Goal: Book appointment/travel/reservation

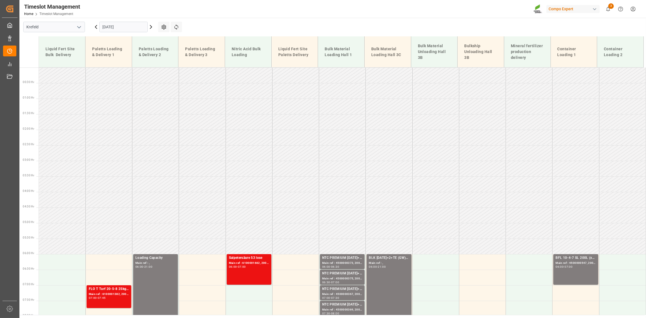
scroll to position [236, 0]
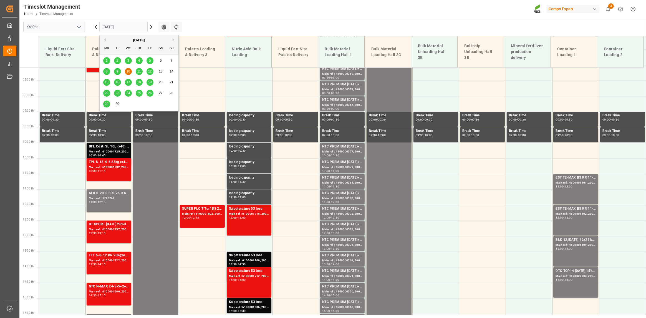
click at [127, 28] on input "[DATE]" at bounding box center [123, 27] width 48 height 11
click at [151, 80] on span "19" at bounding box center [150, 82] width 4 height 4
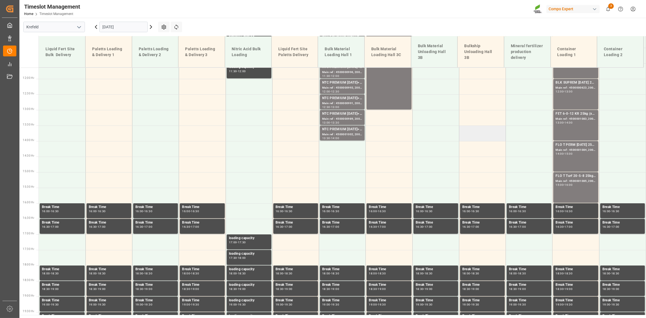
scroll to position [360, 0]
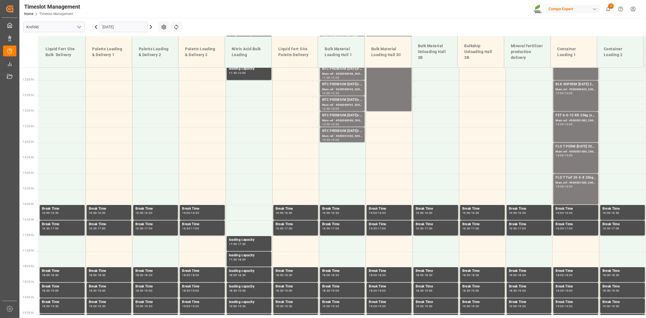
click at [129, 26] on input "[DATE]" at bounding box center [123, 27] width 48 height 11
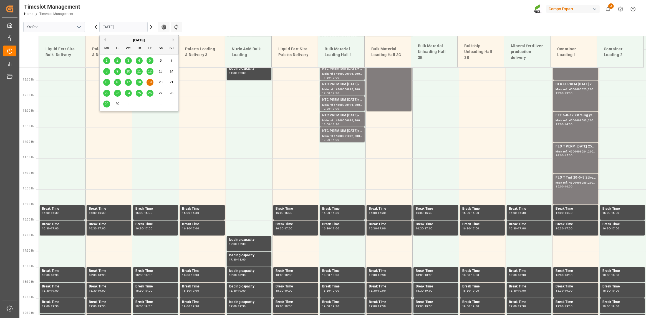
click at [151, 92] on span "26" at bounding box center [150, 93] width 4 height 4
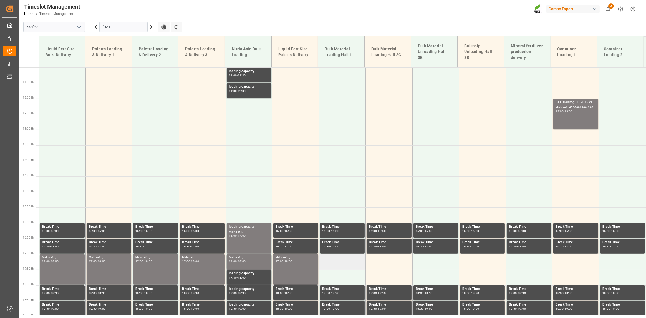
scroll to position [332, 0]
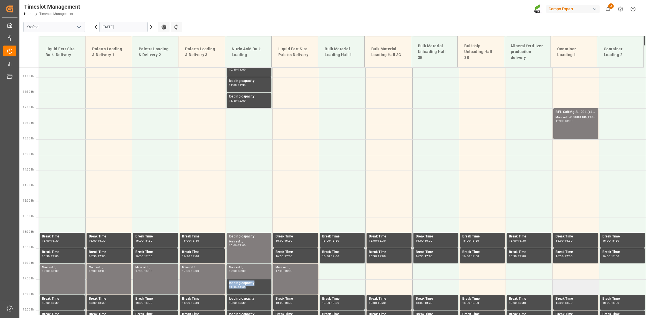
drag, startPoint x: 583, startPoint y: 270, endPoint x: 586, endPoint y: 288, distance: 17.8
click at [586, 288] on tbody "BC PLUS [DATE] 12M 25kg (x42) INTBC PLUS [DATE] 6M 1050kg UN CAN BB;BC PLUS [DA…" at bounding box center [342, 108] width 607 height 746
click at [584, 275] on td at bounding box center [575, 272] width 47 height 16
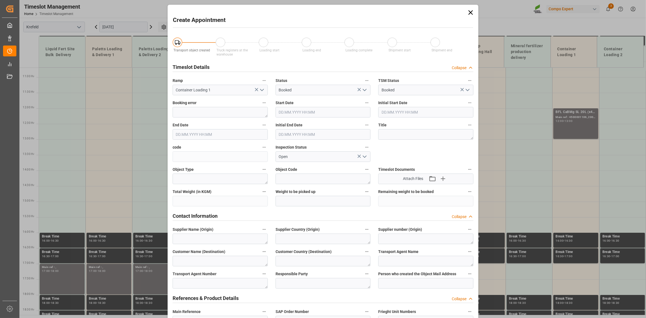
type input "[DATE] 17:00"
type input "[DATE] 17:30"
click at [128, 216] on div "Create Appointment Transport object created Truck registers at the warehouse Lo…" at bounding box center [323, 159] width 646 height 318
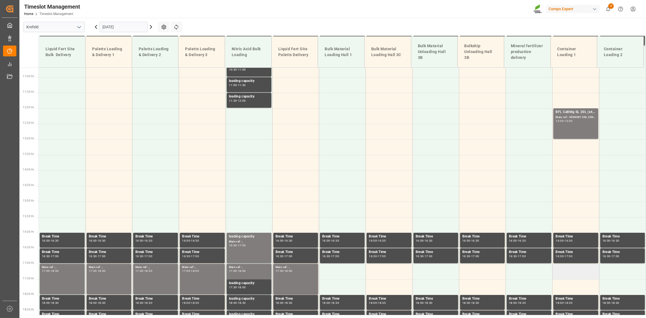
click at [577, 270] on td at bounding box center [575, 272] width 47 height 16
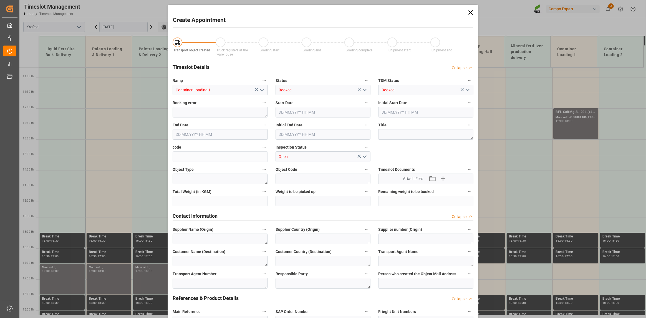
type input "[DATE] 17:00"
type input "[DATE] 17:30"
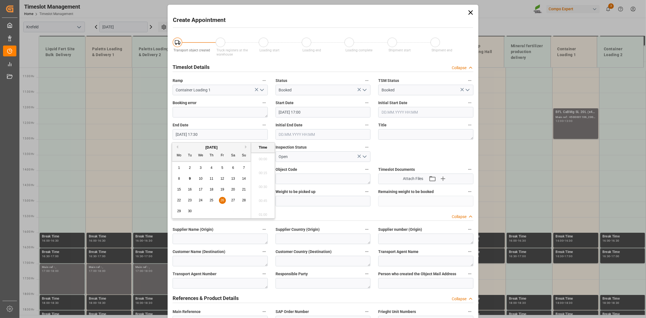
click at [218, 134] on input "[DATE] 17:30" at bounding box center [220, 134] width 95 height 11
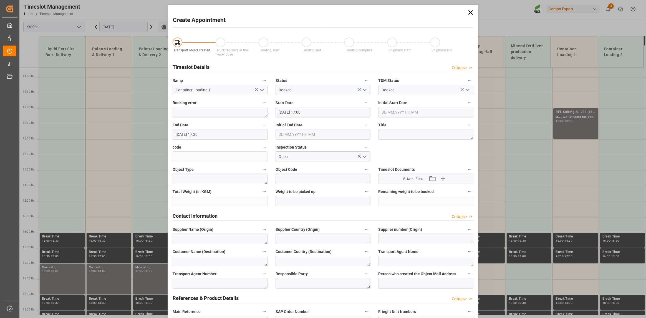
click at [363, 88] on icon "open menu" at bounding box center [364, 90] width 7 height 7
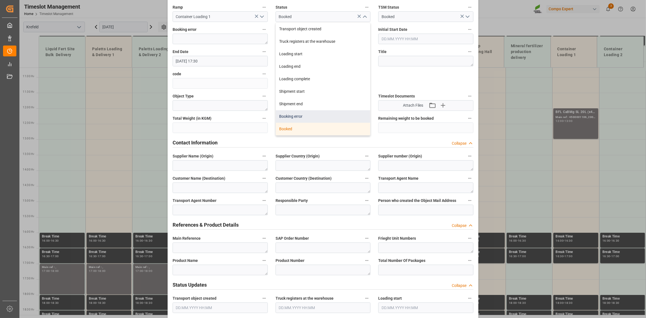
scroll to position [0, 0]
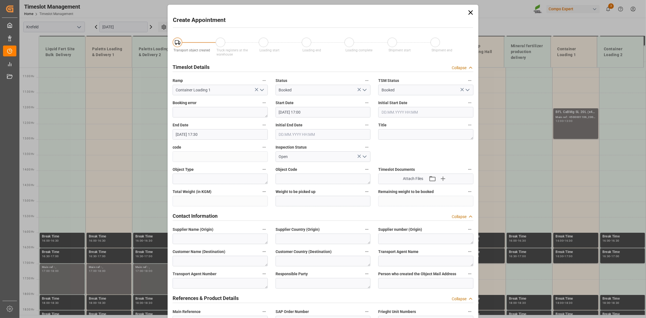
click at [228, 133] on input "[DATE] 17:30" at bounding box center [220, 134] width 95 height 11
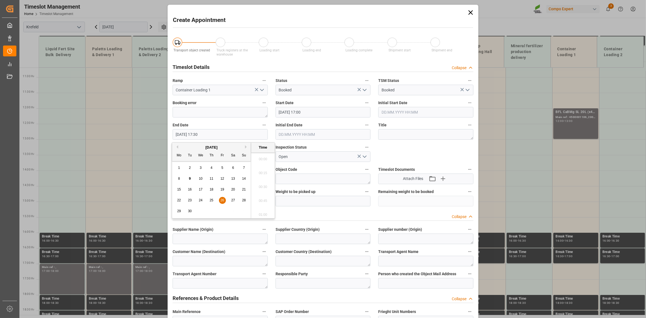
scroll to position [945, 0]
click at [269, 181] on ul "00:00 00:15 00:30 00:45 01:00 01:15 01:30 01:45 02:00 02:15 02:30 02:45 03:00 0…" at bounding box center [263, 185] width 24 height 66
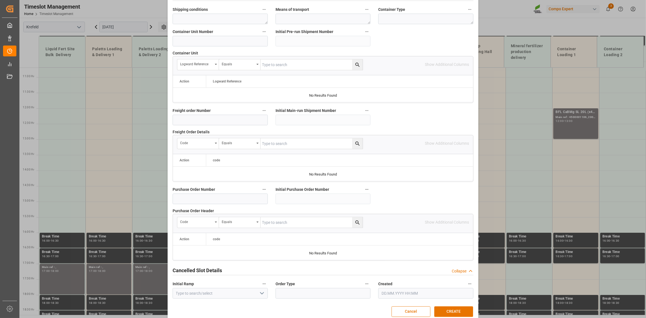
scroll to position [194, 0]
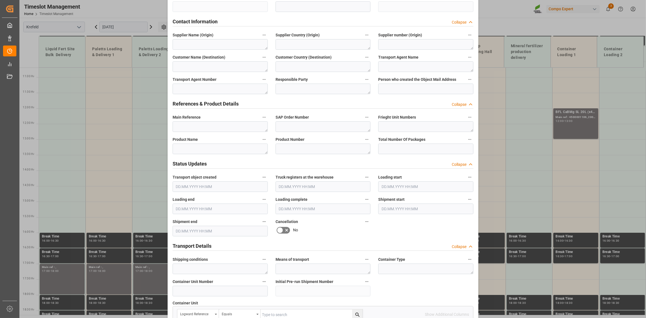
click at [525, 203] on div "Create Appointment Transport object created Truck registers at the warehouse Lo…" at bounding box center [323, 159] width 646 height 318
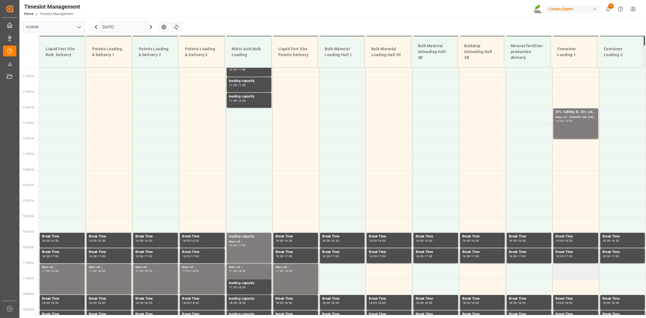
click at [576, 272] on td at bounding box center [575, 272] width 47 height 16
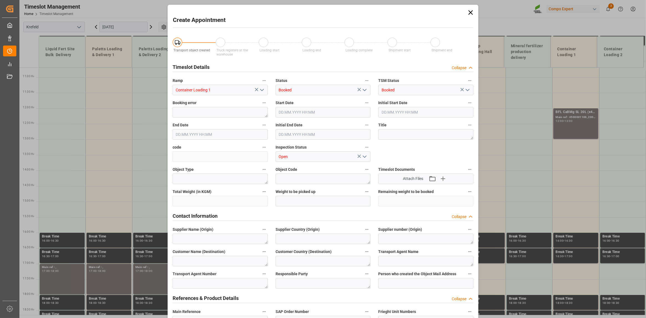
type input "[DATE] 17:00"
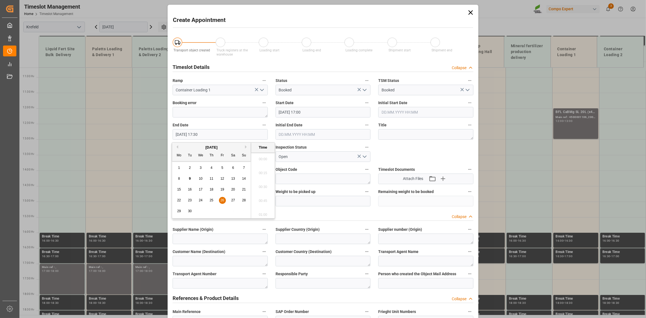
click at [236, 130] on input "[DATE] 17:30" at bounding box center [220, 134] width 95 height 11
drag, startPoint x: 272, startPoint y: 195, endPoint x: 264, endPoint y: 192, distance: 9.3
click at [270, 195] on ul "00:00 00:15 00:30 00:45 01:00 01:15 01:30 01:45 02:00 02:15 02:30 02:45 03:00 0…" at bounding box center [263, 185] width 24 height 66
click at [262, 186] on ul "00:00 00:15 00:30 00:45 01:00 01:15 01:30 01:45 02:00 02:15 02:30 02:45 03:00 0…" at bounding box center [263, 185] width 24 height 66
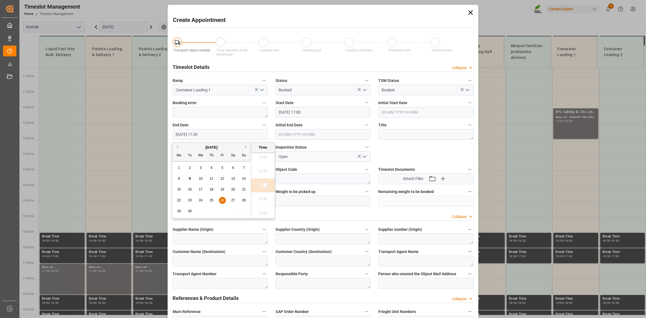
click at [262, 186] on ul "00:00 00:15 00:30 00:45 01:00 01:15 01:30 01:45 02:00 02:15 02:30 02:45 03:00 0…" at bounding box center [263, 185] width 24 height 66
click at [266, 202] on ul "00:00 00:15 00:30 00:45 01:00 01:15 01:30 01:45 02:00 02:15 02:30 02:45 03:00 0…" at bounding box center [263, 185] width 24 height 66
drag, startPoint x: 266, startPoint y: 202, endPoint x: 263, endPoint y: 197, distance: 5.8
click at [263, 197] on ul "00:00 00:15 00:30 00:45 01:00 01:15 01:30 01:45 02:00 02:15 02:30 02:45 03:00 0…" at bounding box center [263, 185] width 24 height 66
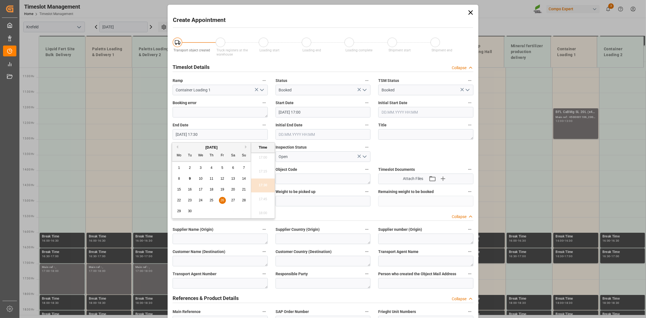
drag, startPoint x: 265, startPoint y: 172, endPoint x: 261, endPoint y: 168, distance: 5.3
click at [263, 170] on ul "00:00 00:15 00:30 00:45 01:00 01:15 01:30 01:45 02:00 02:15 02:30 02:45 03:00 0…" at bounding box center [263, 185] width 24 height 66
drag, startPoint x: 259, startPoint y: 165, endPoint x: 264, endPoint y: 185, distance: 20.5
click at [263, 170] on ul "00:00 00:15 00:30 00:45 01:00 01:15 01:30 01:45 02:00 02:15 02:30 02:45 03:00 0…" at bounding box center [263, 185] width 24 height 66
click at [261, 199] on ul "00:00 00:15 00:30 00:45 01:00 01:15 01:30 01:45 02:00 02:15 02:30 02:45 03:00 0…" at bounding box center [263, 185] width 24 height 66
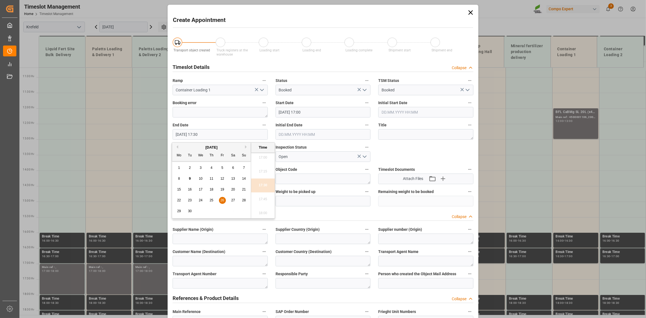
click at [220, 201] on span "26" at bounding box center [222, 200] width 4 height 4
click at [265, 209] on li "18:00" at bounding box center [263, 213] width 24 height 14
type input "[DATE] 18:00"
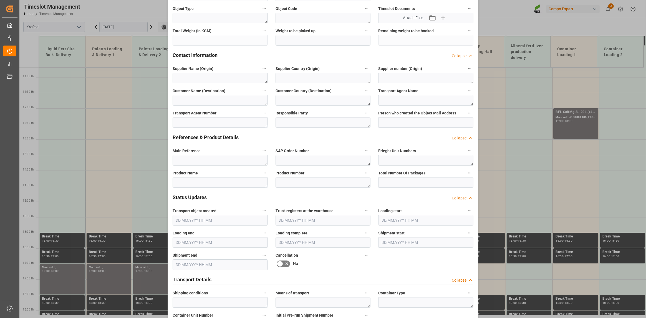
scroll to position [166, 0]
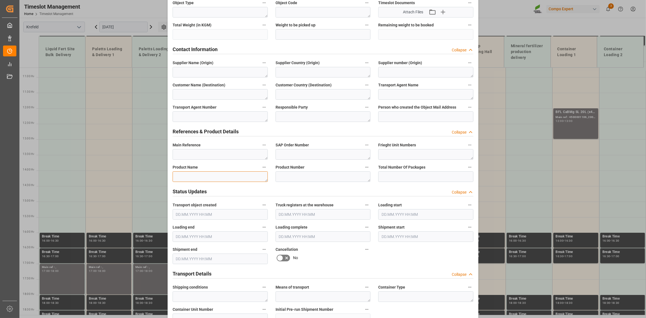
click at [219, 175] on textarea at bounding box center [220, 176] width 95 height 11
click at [220, 154] on textarea at bounding box center [220, 154] width 95 height 11
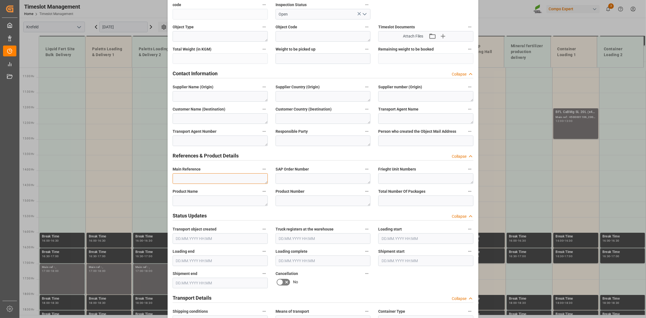
scroll to position [139, 0]
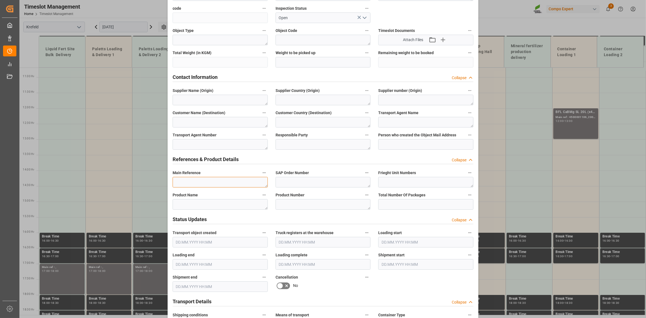
click at [217, 180] on textarea at bounding box center [220, 182] width 95 height 11
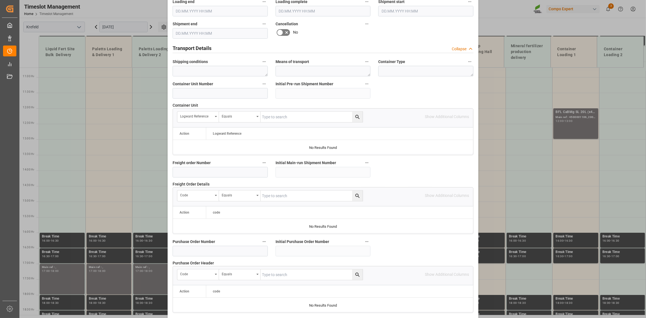
scroll to position [452, 0]
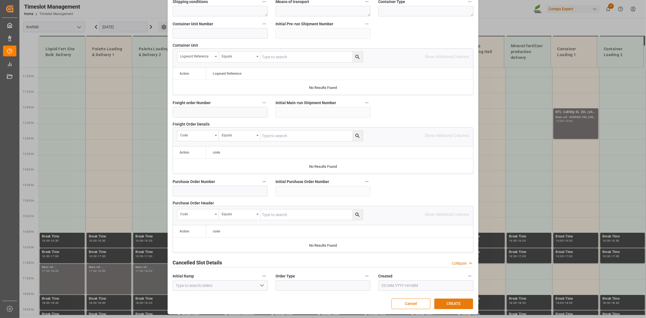
type textarea "Herbstfest"
click at [464, 300] on button "CREATE" at bounding box center [453, 303] width 39 height 11
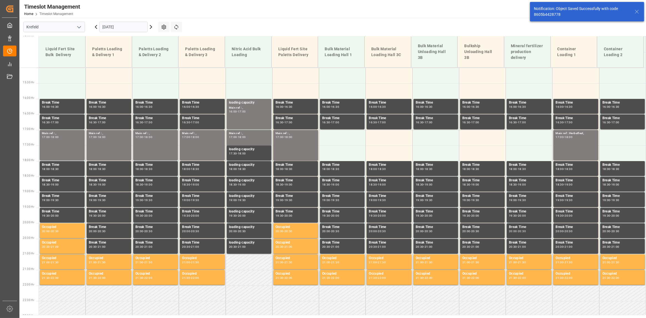
scroll to position [467, 0]
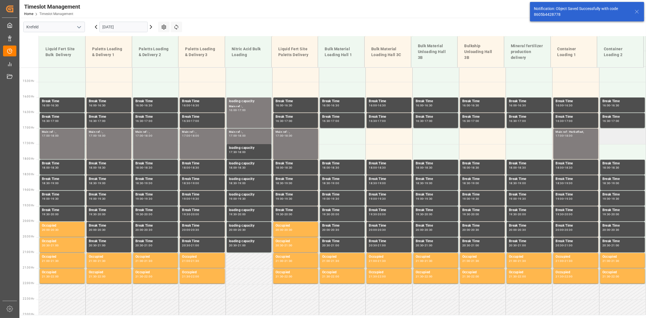
click at [614, 137] on td at bounding box center [622, 136] width 47 height 16
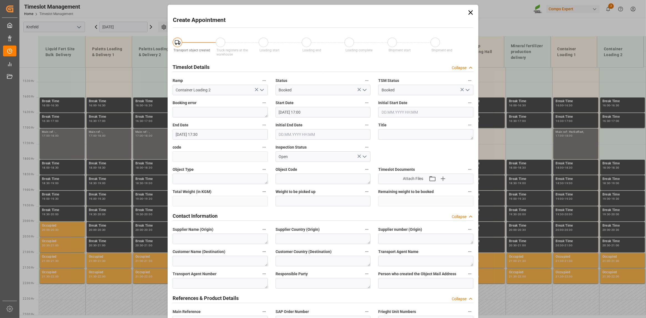
type input "[DATE] 17:00"
click at [242, 128] on label "End Date" at bounding box center [220, 125] width 95 height 8
click at [260, 128] on button "End Date" at bounding box center [263, 124] width 7 height 7
click at [243, 133] on div at bounding box center [323, 159] width 646 height 318
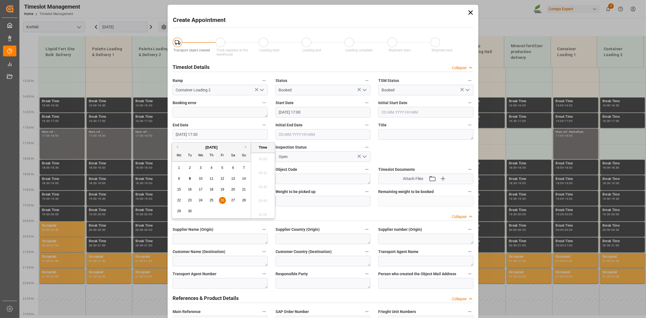
click at [216, 136] on input "[DATE] 17:30" at bounding box center [220, 134] width 95 height 11
click at [220, 202] on div "26" at bounding box center [222, 200] width 7 height 7
click at [263, 212] on li "18:00" at bounding box center [263, 213] width 24 height 14
type input "[DATE] 18:00"
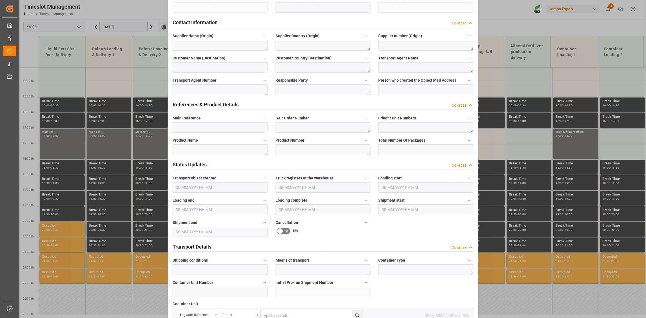
scroll to position [222, 0]
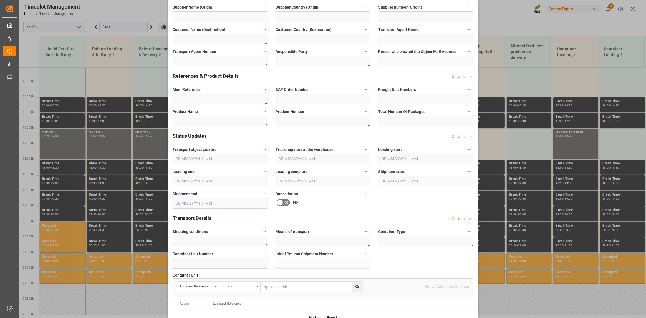
click at [210, 101] on textarea at bounding box center [220, 98] width 95 height 11
paste textarea "Herbstfest"
type textarea "Herbstfest"
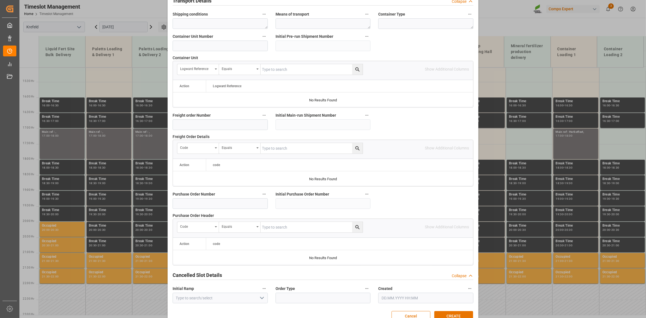
scroll to position [444, 0]
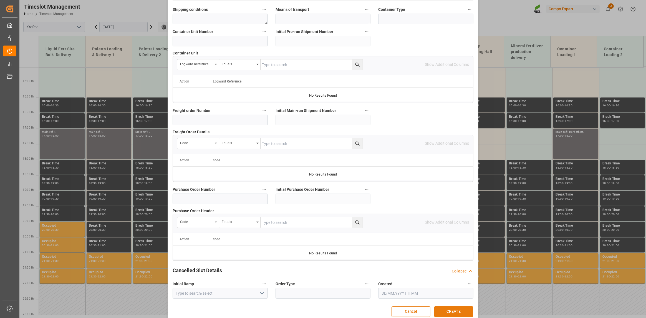
click at [442, 312] on button "CREATE" at bounding box center [453, 311] width 39 height 11
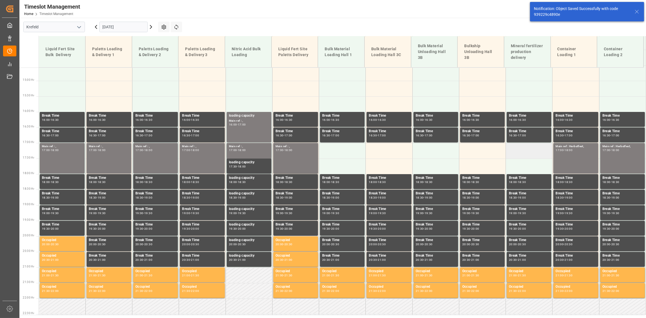
scroll to position [387, 0]
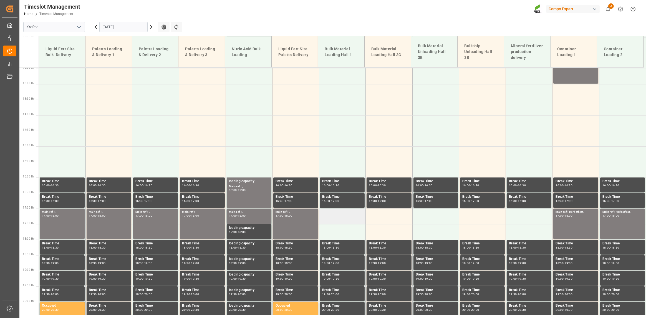
click at [341, 218] on td at bounding box center [342, 216] width 47 height 16
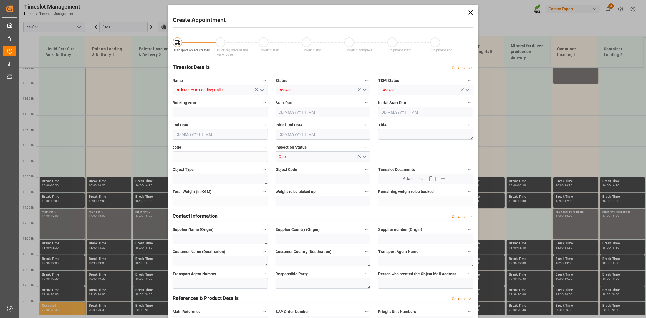
type input "[DATE] 17:00"
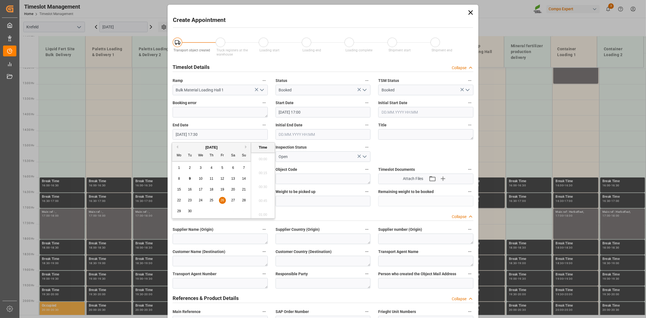
click at [214, 133] on input "[DATE] 17:30" at bounding box center [220, 134] width 95 height 11
click at [220, 201] on span "26" at bounding box center [222, 200] width 4 height 4
click at [265, 211] on li "18:00" at bounding box center [263, 213] width 24 height 14
type input "[DATE] 18:00"
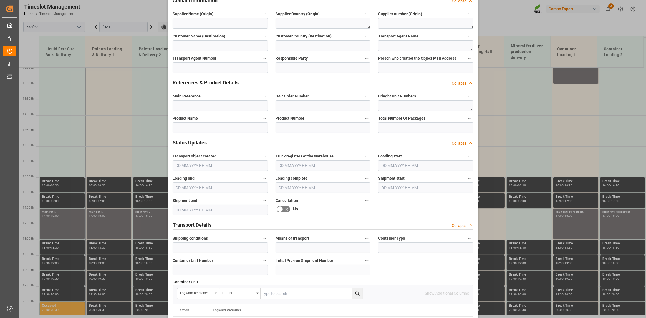
scroll to position [222, 0]
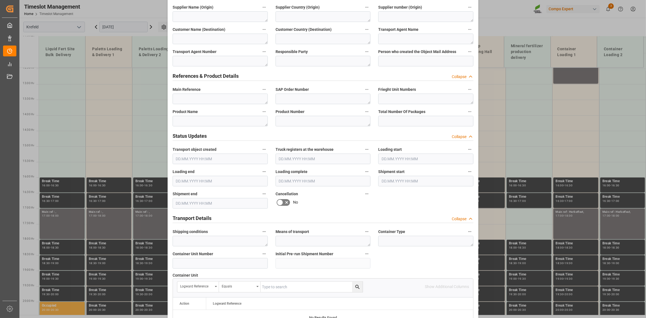
click at [219, 154] on input "text" at bounding box center [220, 158] width 95 height 11
click at [215, 106] on div "Product Name" at bounding box center [220, 117] width 103 height 22
click at [213, 98] on textarea at bounding box center [220, 98] width 95 height 11
paste textarea "Herbstfest"
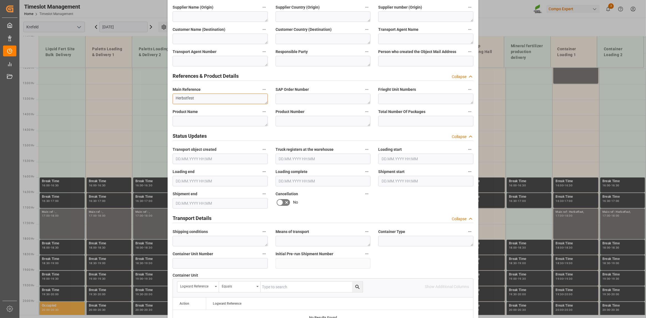
type textarea "Herbstfest"
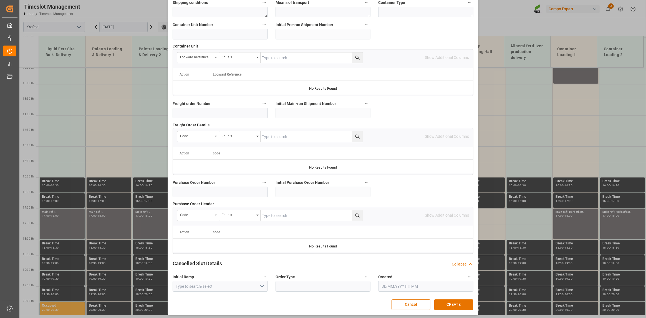
scroll to position [452, 0]
click at [462, 304] on button "CREATE" at bounding box center [453, 303] width 39 height 11
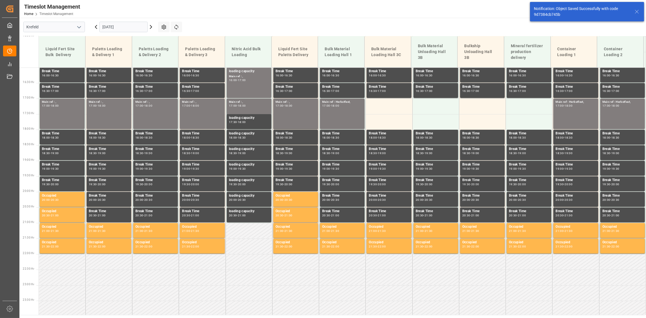
scroll to position [498, 0]
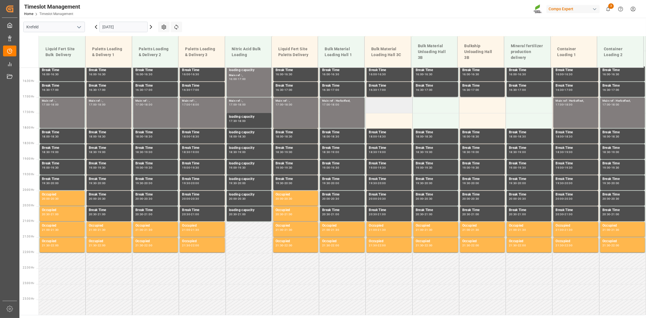
click at [397, 104] on td at bounding box center [389, 105] width 47 height 16
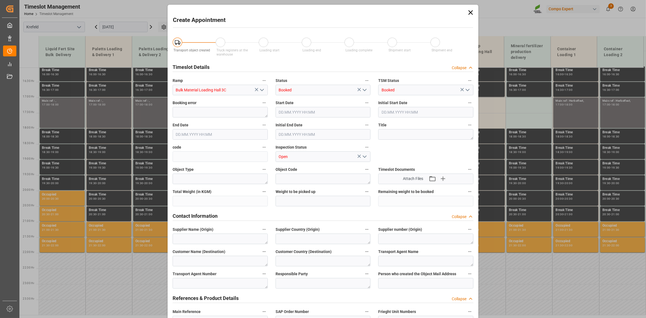
type input "[DATE] 17:00"
click at [219, 134] on input "[DATE] 17:30" at bounding box center [220, 134] width 95 height 11
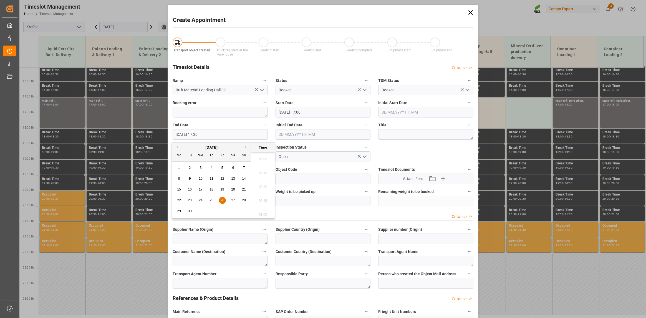
scroll to position [945, 0]
click at [222, 199] on span "26" at bounding box center [222, 200] width 4 height 4
drag, startPoint x: 265, startPoint y: 208, endPoint x: 354, endPoint y: 217, distance: 89.7
click at [265, 208] on li "18:00" at bounding box center [263, 213] width 24 height 14
type input "[DATE] 18:00"
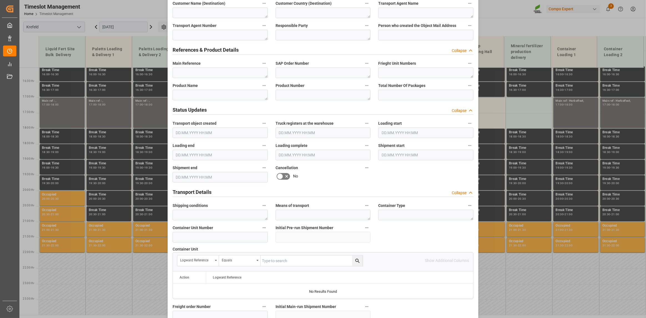
scroll to position [250, 0]
click at [190, 66] on textarea at bounding box center [220, 71] width 95 height 11
paste textarea "Herbstfest"
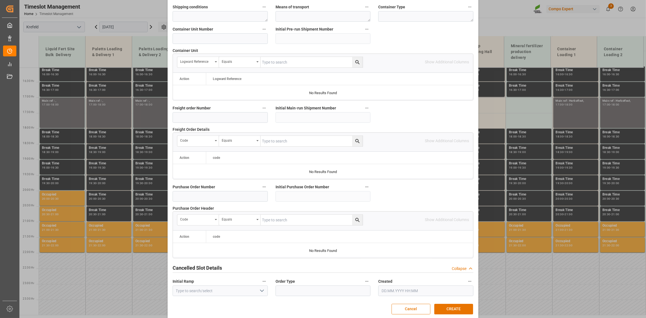
scroll to position [452, 0]
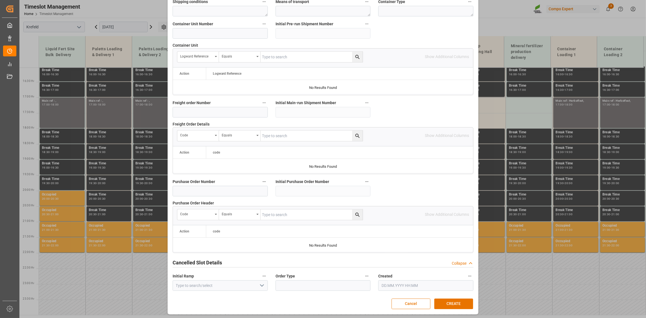
type textarea "Herbstfest"
click at [451, 303] on button "CREATE" at bounding box center [453, 303] width 39 height 11
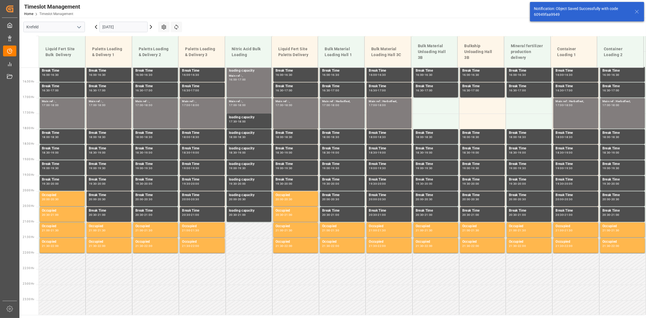
scroll to position [498, 0]
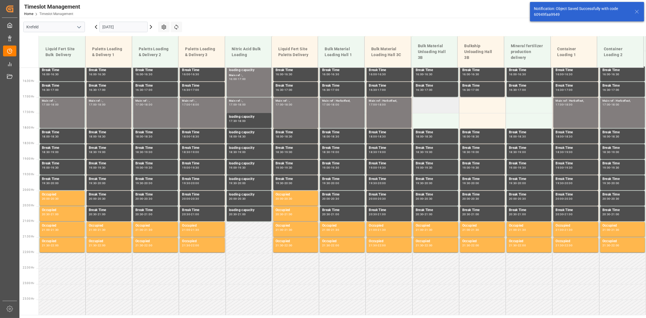
click at [431, 107] on td at bounding box center [435, 105] width 47 height 16
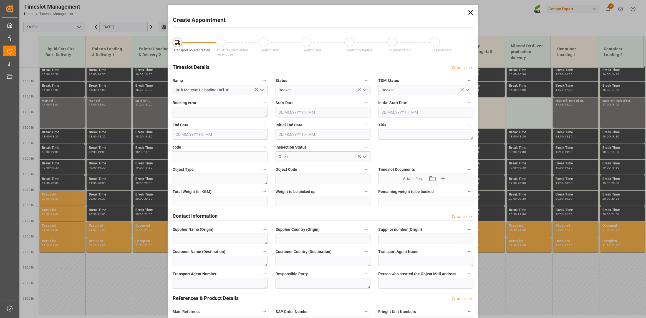
type input "[DATE] 17:00"
type input "[DATE] 17:30"
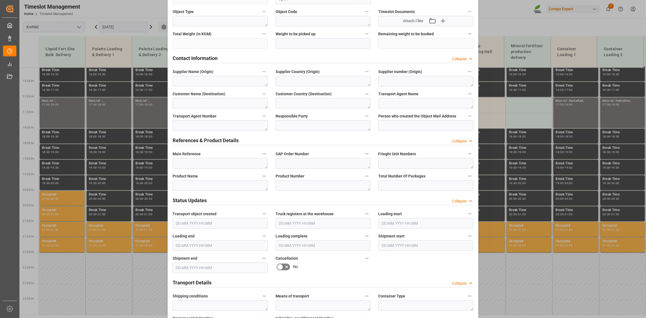
scroll to position [222, 0]
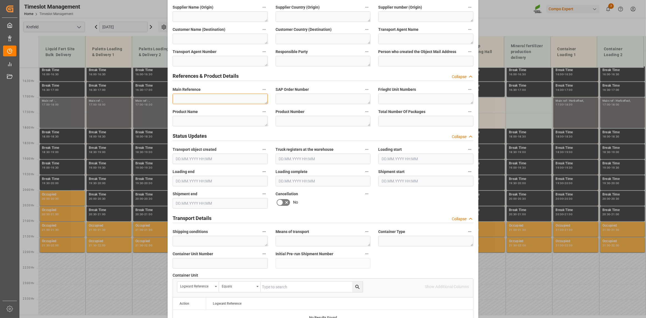
click at [217, 93] on textarea at bounding box center [220, 98] width 95 height 11
paste textarea "Herbstfest"
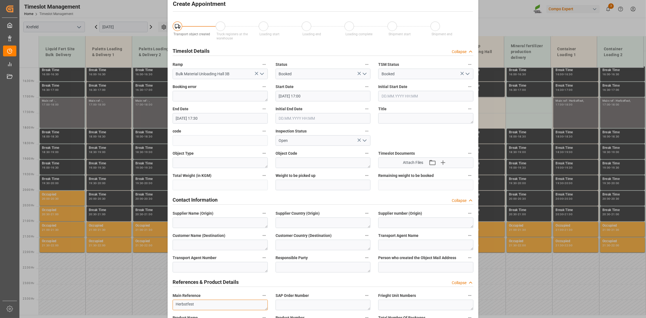
scroll to position [0, 0]
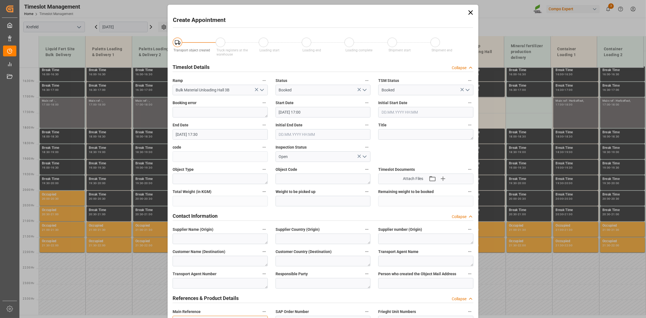
type textarea "Herbstfest"
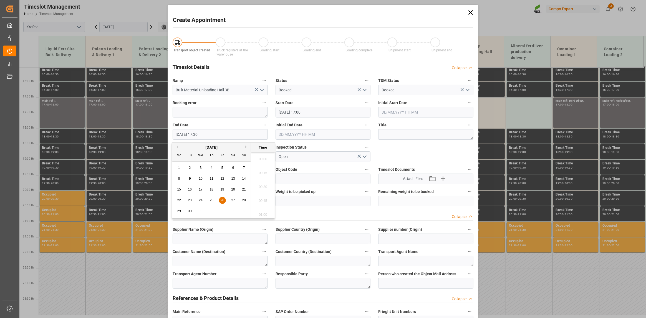
click at [224, 133] on input "[DATE] 17:30" at bounding box center [220, 134] width 95 height 11
click at [222, 201] on span "26" at bounding box center [222, 200] width 4 height 4
click at [264, 211] on li "18:00" at bounding box center [263, 213] width 24 height 14
type input "[DATE] 18:00"
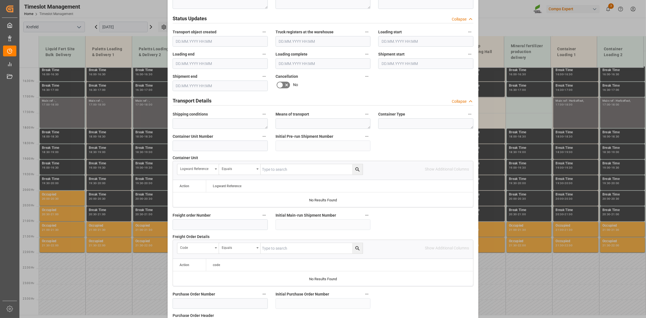
scroll to position [452, 0]
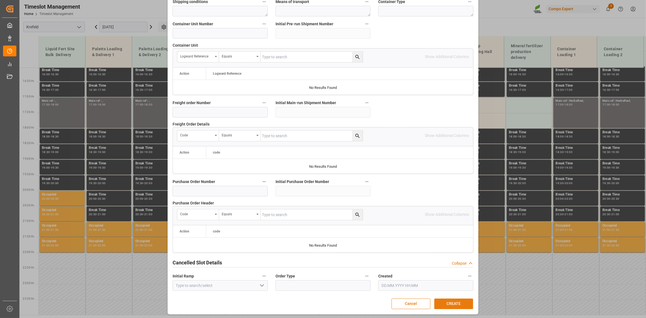
click at [450, 300] on button "CREATE" at bounding box center [453, 303] width 39 height 11
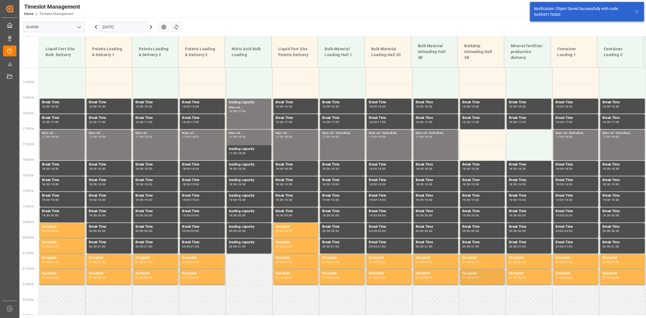
scroll to position [443, 0]
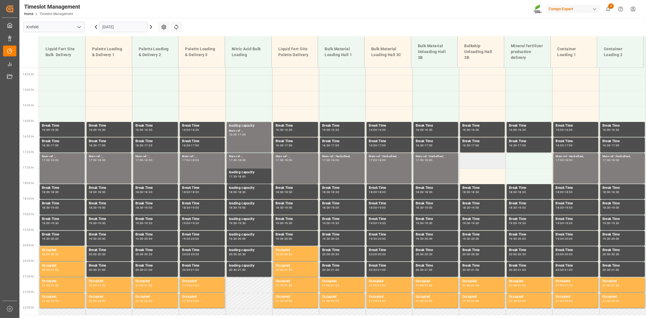
click at [496, 160] on td at bounding box center [482, 161] width 47 height 16
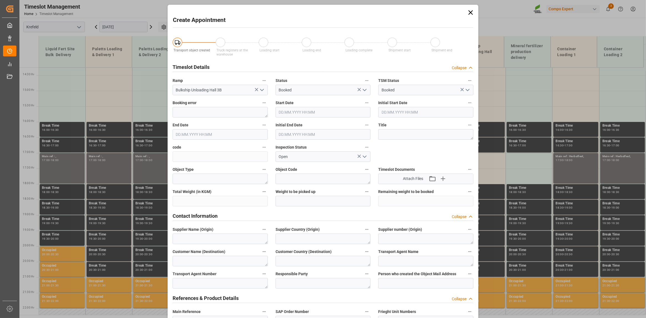
type input "[DATE] 17:00"
type input "[DATE] 17:30"
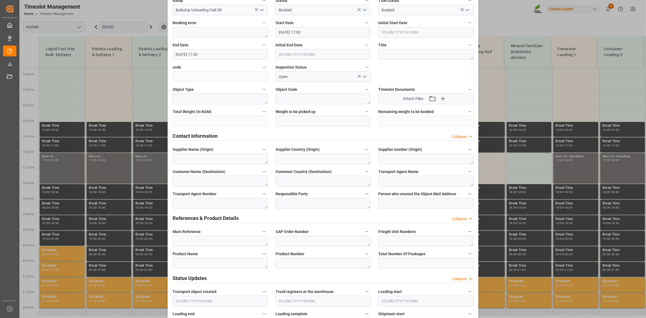
scroll to position [194, 0]
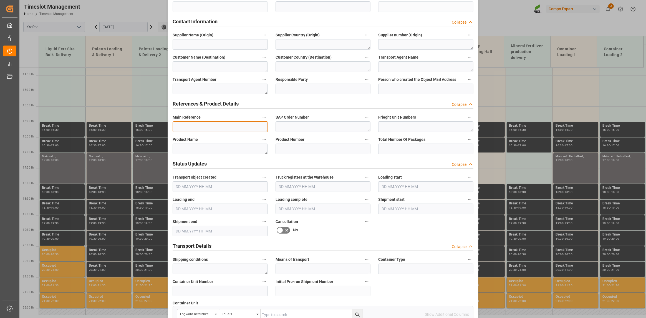
click at [208, 129] on textarea at bounding box center [220, 126] width 95 height 11
paste textarea "Herbstfest"
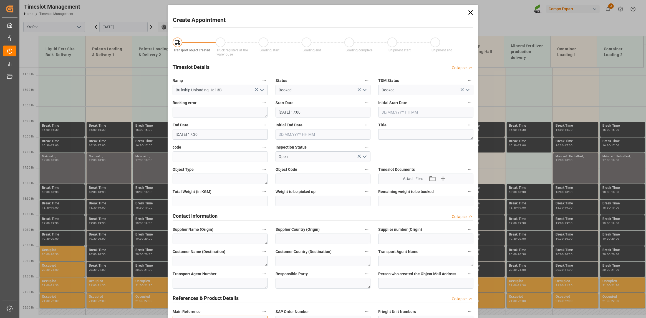
type textarea "Herbstfest"
click at [221, 133] on input "[DATE] 17:30" at bounding box center [220, 134] width 95 height 11
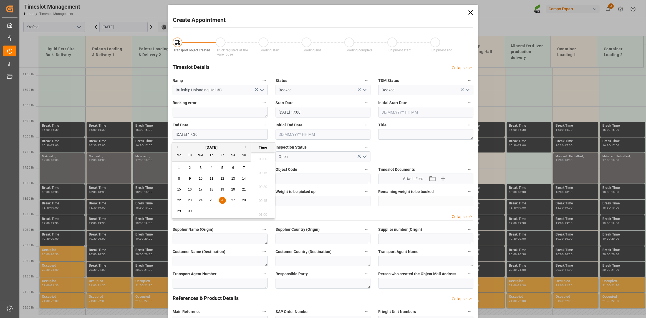
scroll to position [945, 0]
drag, startPoint x: 222, startPoint y: 197, endPoint x: 264, endPoint y: 202, distance: 42.2
click at [222, 197] on div "26" at bounding box center [222, 200] width 7 height 7
click at [263, 214] on li "18:00" at bounding box center [263, 213] width 24 height 14
type input "[DATE] 18:00"
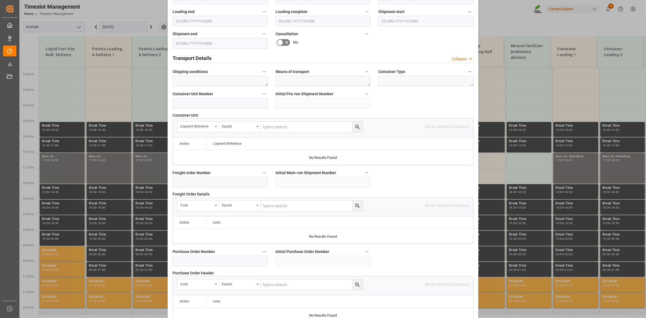
scroll to position [452, 0]
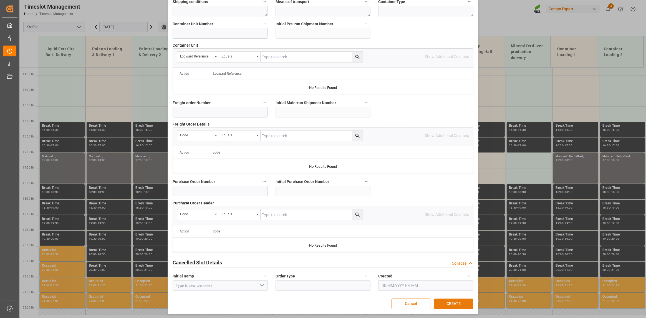
click at [453, 302] on button "CREATE" at bounding box center [453, 303] width 39 height 11
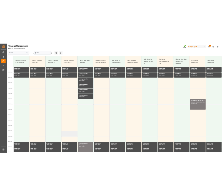
scroll to position [387, 0]
